Goal: Task Accomplishment & Management: Use online tool/utility

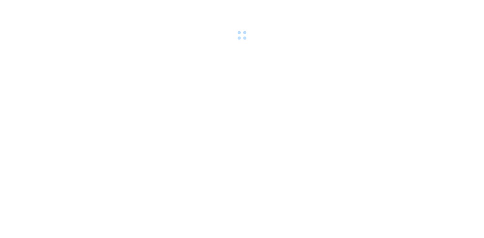
click at [126, 7] on div at bounding box center [242, 21] width 484 height 42
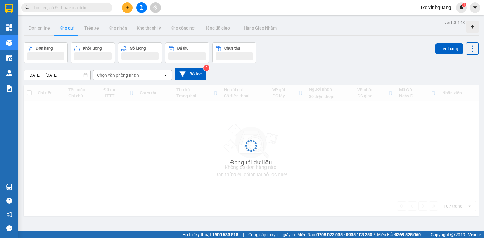
click at [125, 12] on button at bounding box center [127, 7] width 11 height 11
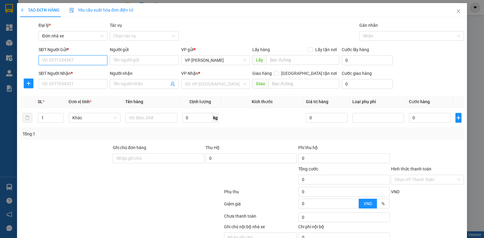
click at [83, 57] on input "SĐT Người Gửi *" at bounding box center [73, 60] width 69 height 10
type input "0906161629"
click at [63, 73] on div "0906161629 - PT [PERSON_NAME]" at bounding box center [75, 72] width 66 height 7
type input "PT [PERSON_NAME]"
type input "0902121973"
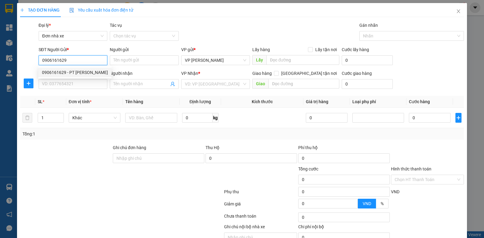
type input "[PERSON_NAME]"
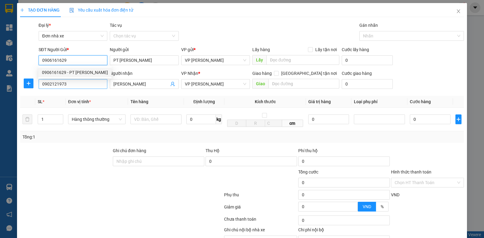
type input "0906161629"
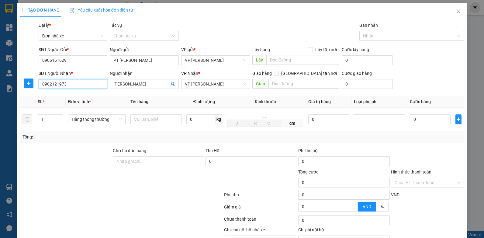
click at [74, 87] on input "0902121973" at bounding box center [73, 84] width 69 height 10
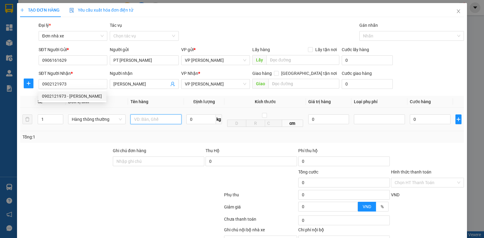
click at [152, 121] on input "text" at bounding box center [155, 119] width 51 height 10
type input "HỘP LK"
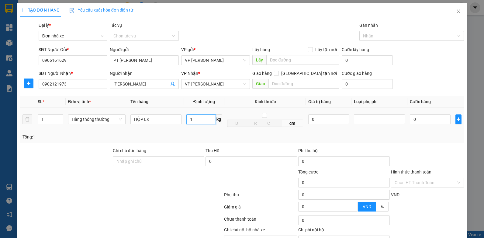
type input "1"
type input "30.000"
click at [198, 122] on input "1" at bounding box center [201, 119] width 30 height 10
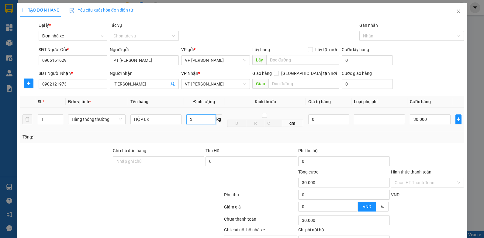
type input "3"
click at [421, 147] on div "Transit Pickup Surcharge Ids Transit Deliver Surcharge Ids Transit Deliver Surc…" at bounding box center [242, 140] width 444 height 237
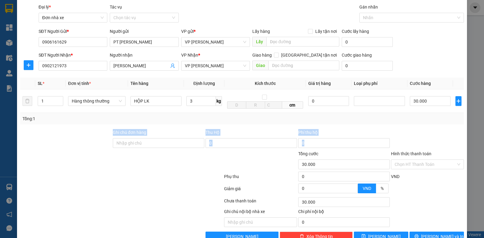
scroll to position [34, 0]
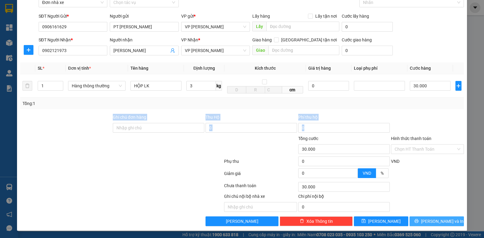
click at [415, 220] on button "[PERSON_NAME] và In" at bounding box center [437, 221] width 54 height 10
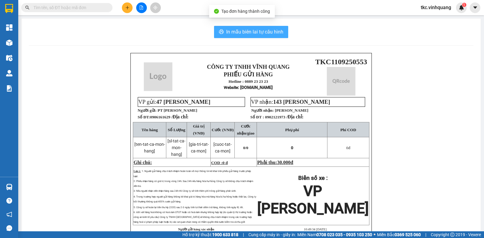
click at [256, 31] on span "In mẫu biên lai tự cấu hình" at bounding box center [254, 32] width 57 height 8
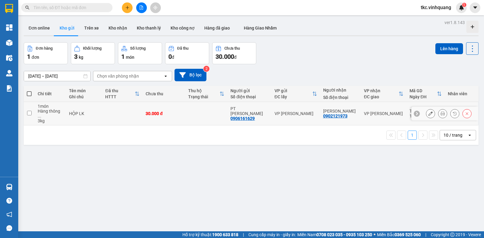
click at [441, 111] on icon at bounding box center [443, 113] width 4 height 4
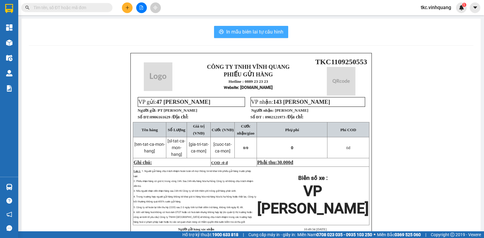
click at [252, 32] on span "In mẫu biên lai tự cấu hình" at bounding box center [254, 32] width 57 height 8
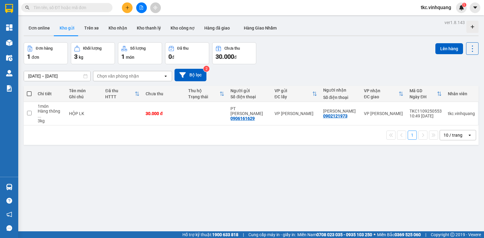
drag, startPoint x: 202, startPoint y: 114, endPoint x: 206, endPoint y: 113, distance: 4.0
click at [202, 114] on td at bounding box center [206, 113] width 43 height 23
checkbox input "true"
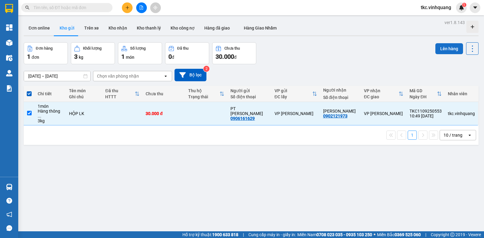
click at [449, 52] on button "Lên hàng" at bounding box center [449, 48] width 28 height 11
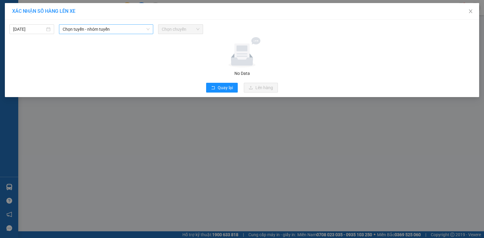
click at [86, 29] on span "Chọn tuyến - nhóm tuyến" at bounding box center [106, 29] width 87 height 9
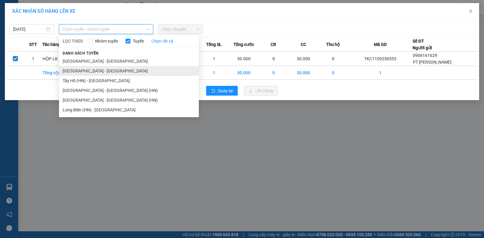
click at [95, 72] on li "[GEOGRAPHIC_DATA] - [GEOGRAPHIC_DATA]" at bounding box center [129, 71] width 140 height 10
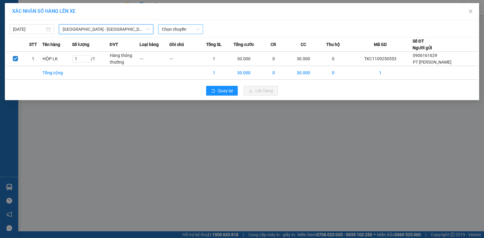
click at [190, 34] on div "Chọn chuyến" at bounding box center [180, 29] width 45 height 10
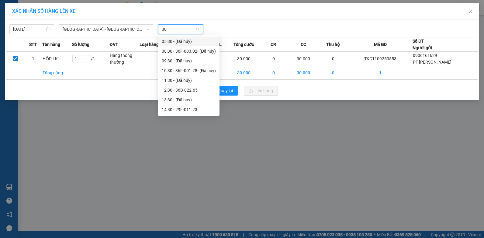
type input "302"
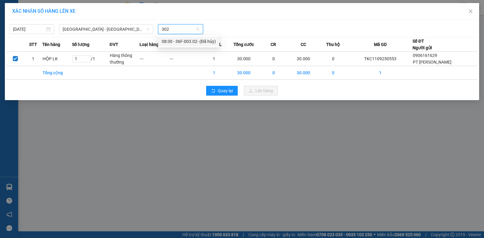
click at [180, 28] on input "302" at bounding box center [178, 29] width 33 height 9
type input "C"
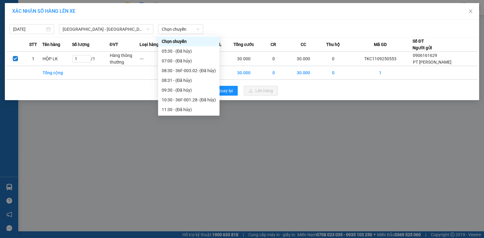
click at [111, 24] on div "[DATE] [GEOGRAPHIC_DATA] - [GEOGRAPHIC_DATA] LỌC THEO Nhóm tuyến Tuyến Chọn tất…" at bounding box center [241, 27] width 471 height 13
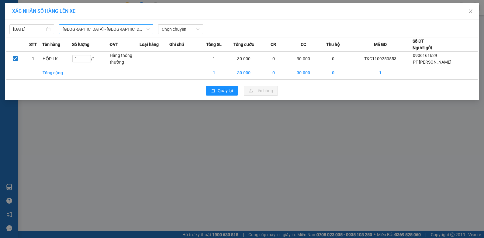
click at [109, 26] on span "[GEOGRAPHIC_DATA] - [GEOGRAPHIC_DATA]" at bounding box center [106, 29] width 87 height 9
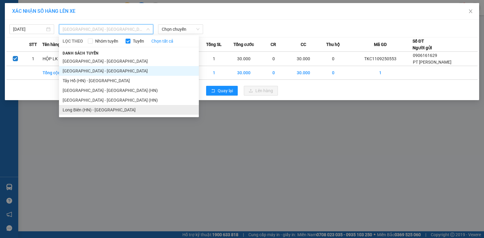
click at [85, 109] on li "Long Biên (HN) - [GEOGRAPHIC_DATA]" at bounding box center [129, 110] width 140 height 10
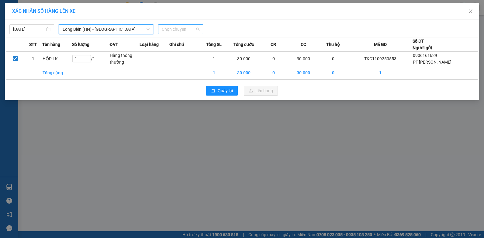
click at [182, 27] on span "Chọn chuyến" at bounding box center [180, 29] width 37 height 9
type input "3"
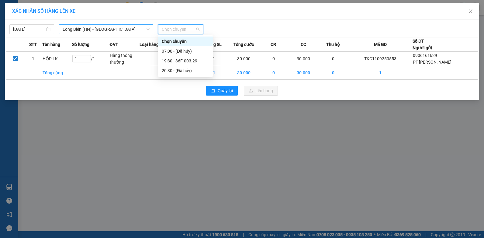
click at [109, 29] on span "Long Biên (HN) - [GEOGRAPHIC_DATA]" at bounding box center [106, 29] width 87 height 9
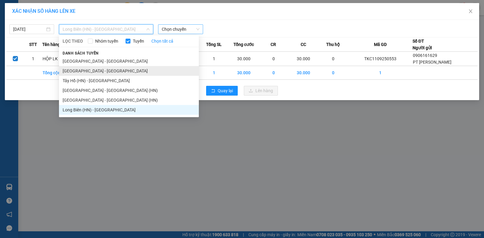
drag, startPoint x: 87, startPoint y: 69, endPoint x: 159, endPoint y: 37, distance: 78.8
click at [87, 69] on li "[GEOGRAPHIC_DATA] - [GEOGRAPHIC_DATA]" at bounding box center [129, 71] width 140 height 10
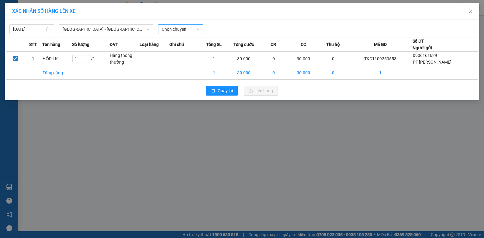
click at [189, 24] on div "[DATE] [GEOGRAPHIC_DATA] - [GEOGRAPHIC_DATA] LỌC THEO Nhóm tuyến Tuyến Chọn tất…" at bounding box center [241, 27] width 471 height 13
click at [187, 27] on span "Chọn chuyến" at bounding box center [180, 29] width 37 height 9
type input "11:00"
click at [182, 51] on div "Thêm chuyến " 11:00 "" at bounding box center [190, 51] width 65 height 10
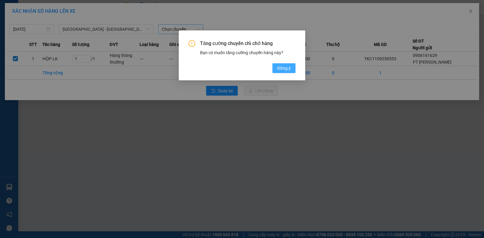
click at [286, 69] on span "Đồng ý" at bounding box center [283, 68] width 13 height 7
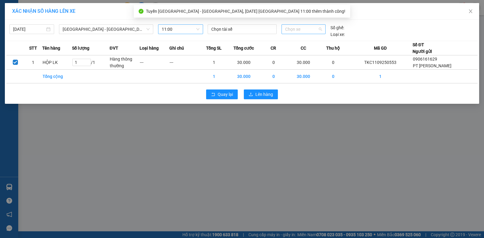
click at [296, 31] on span "Chọn xe" at bounding box center [303, 29] width 37 height 9
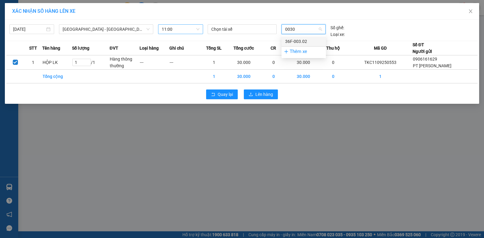
type input "00302"
click at [297, 39] on div "36F-003.02" at bounding box center [303, 41] width 37 height 7
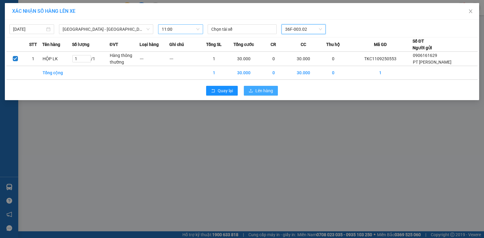
click at [257, 92] on span "Lên hàng" at bounding box center [264, 90] width 18 height 7
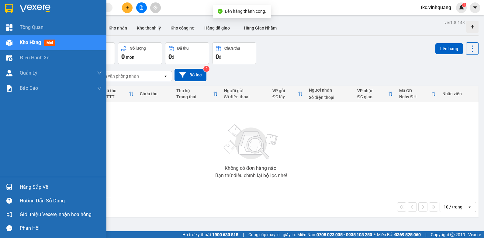
click at [28, 183] on div "Hàng sắp về" at bounding box center [61, 186] width 82 height 9
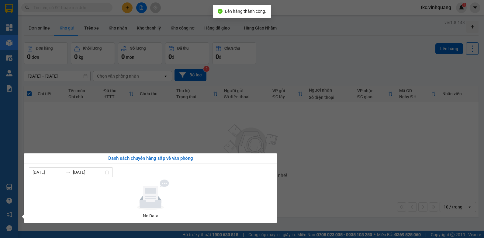
drag, startPoint x: 254, startPoint y: 111, endPoint x: 228, endPoint y: 114, distance: 26.3
click at [252, 111] on section "Kết quả tìm kiếm ( 0 ) Bộ lọc No Data tkc.vinhquang 1 Tổng Quan Kho hàng mới Đi…" at bounding box center [242, 119] width 484 height 238
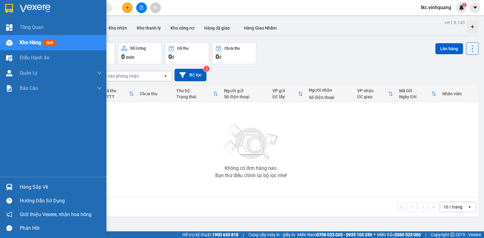
drag, startPoint x: 14, startPoint y: 44, endPoint x: 23, endPoint y: 44, distance: 8.5
click at [15, 44] on div "Kho hàng mới" at bounding box center [53, 42] width 106 height 15
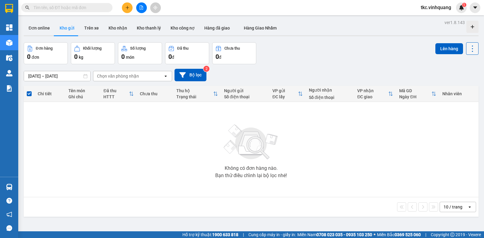
click at [468, 47] on icon at bounding box center [472, 48] width 9 height 9
click at [448, 86] on div "Làm mới" at bounding box center [457, 87] width 36 height 6
